Goal: Find specific page/section: Find specific page/section

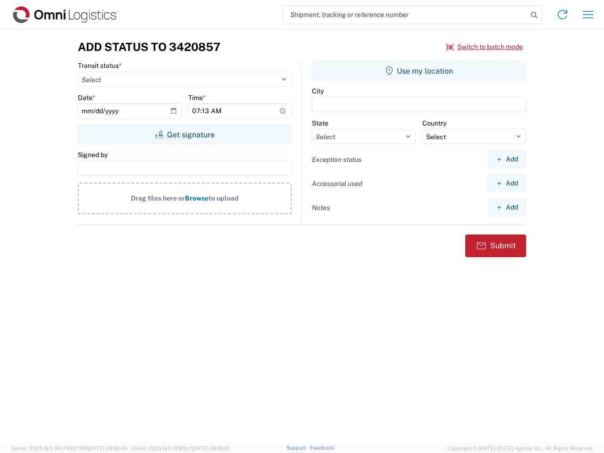
click at [406, 15] on input "search" at bounding box center [405, 15] width 245 height 18
click at [535, 15] on icon at bounding box center [534, 15] width 13 height 13
click at [563, 15] on icon at bounding box center [562, 14] width 15 height 15
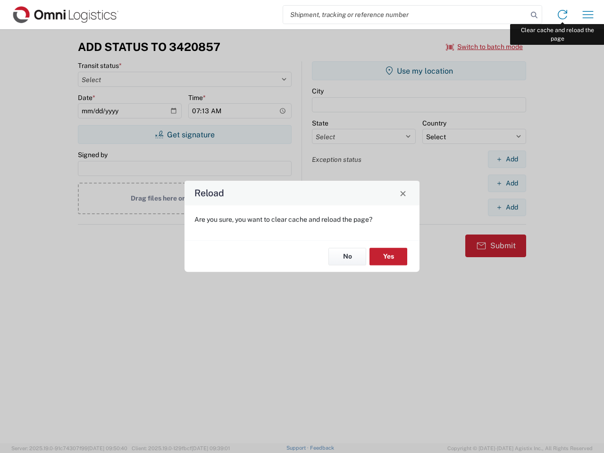
click at [588, 15] on div "Reload Are you sure, you want to clear cache and reload the page? No Yes" at bounding box center [302, 226] width 604 height 453
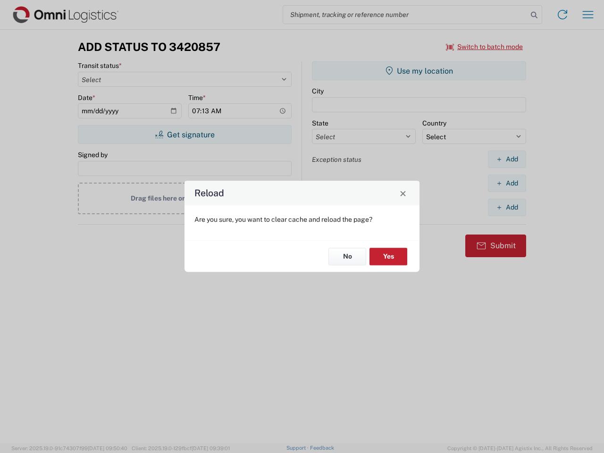
click at [485, 47] on div "Reload Are you sure, you want to clear cache and reload the page? No Yes" at bounding box center [302, 226] width 604 height 453
click at [185, 135] on div "Reload Are you sure, you want to clear cache and reload the page? No Yes" at bounding box center [302, 226] width 604 height 453
click at [419, 71] on div "Reload Are you sure, you want to clear cache and reload the page? No Yes" at bounding box center [302, 226] width 604 height 453
click at [507, 159] on div "Reload Are you sure, you want to clear cache and reload the page? No Yes" at bounding box center [302, 226] width 604 height 453
click at [507, 183] on div "Reload Are you sure, you want to clear cache and reload the page? No Yes" at bounding box center [302, 226] width 604 height 453
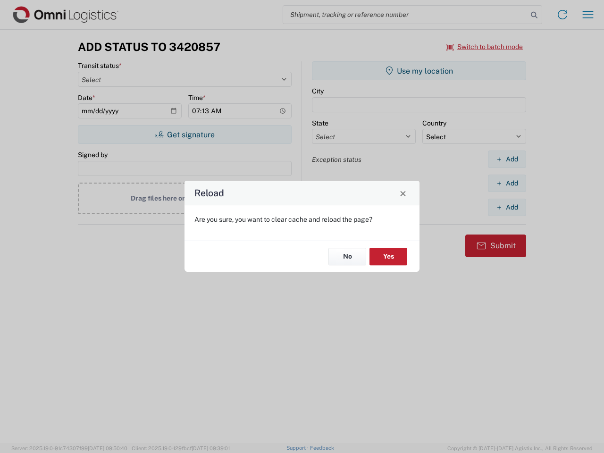
click at [507, 207] on div "Reload Are you sure, you want to clear cache and reload the page? No Yes" at bounding box center [302, 226] width 604 height 453
